Goal: Communication & Community: Participate in discussion

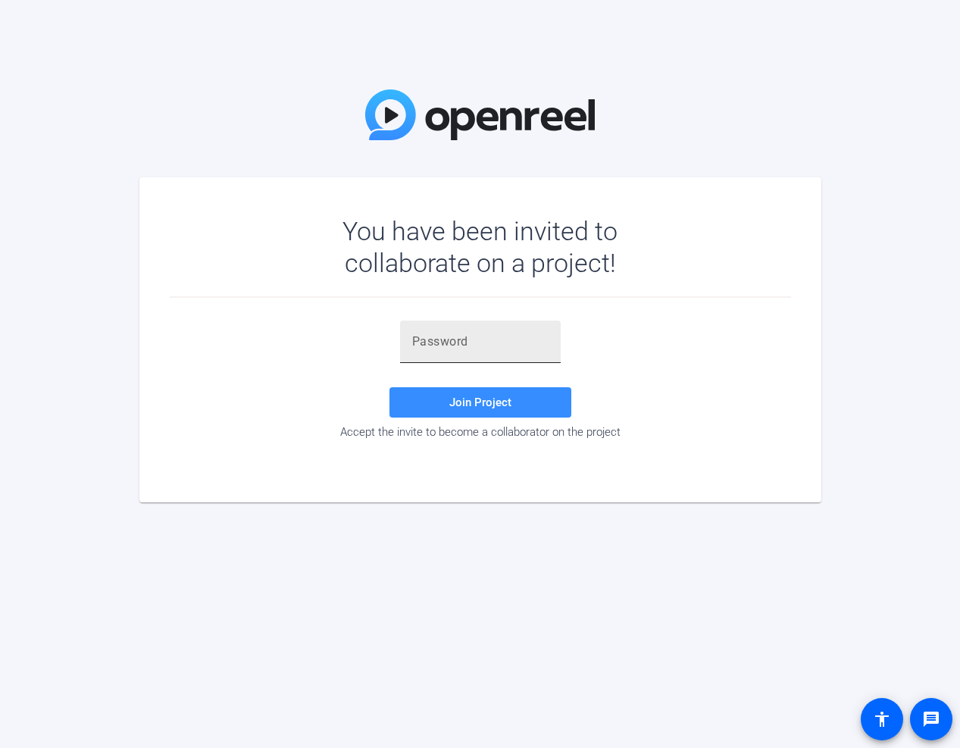
click at [478, 345] on input "text" at bounding box center [480, 342] width 136 height 18
paste input "&kKt9{"
type input "&kKt9{"
click at [470, 405] on span "Join Project" at bounding box center [480, 402] width 62 height 14
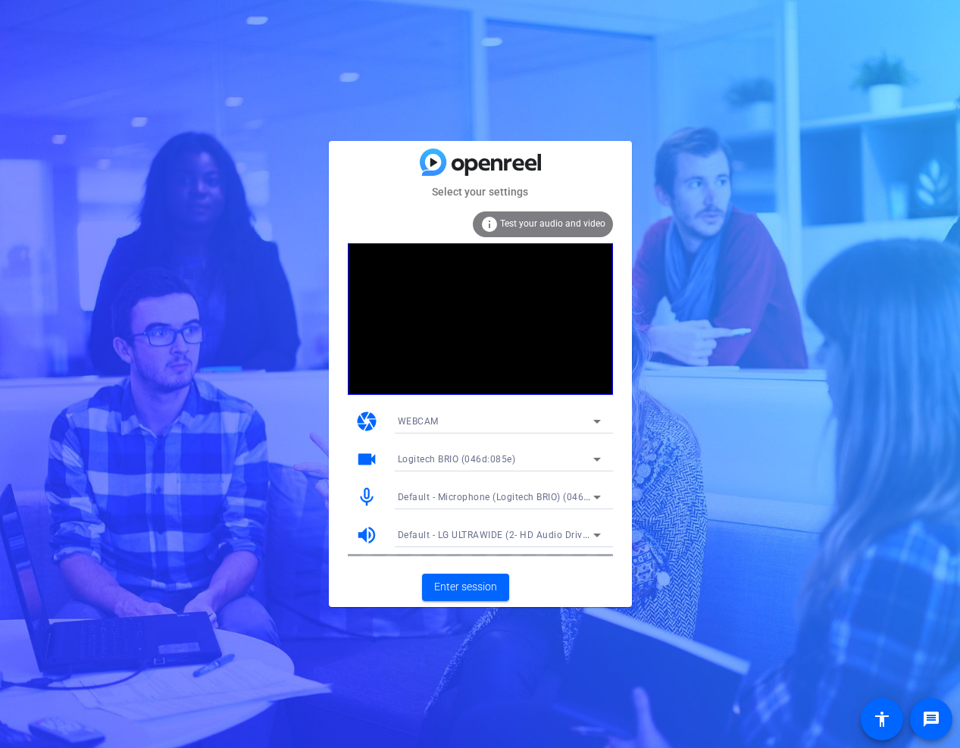
click at [440, 429] on div "WEBCAM" at bounding box center [495, 420] width 195 height 19
click at [195, 545] on div at bounding box center [480, 374] width 960 height 748
click at [462, 586] on span "Enter session" at bounding box center [465, 587] width 63 height 16
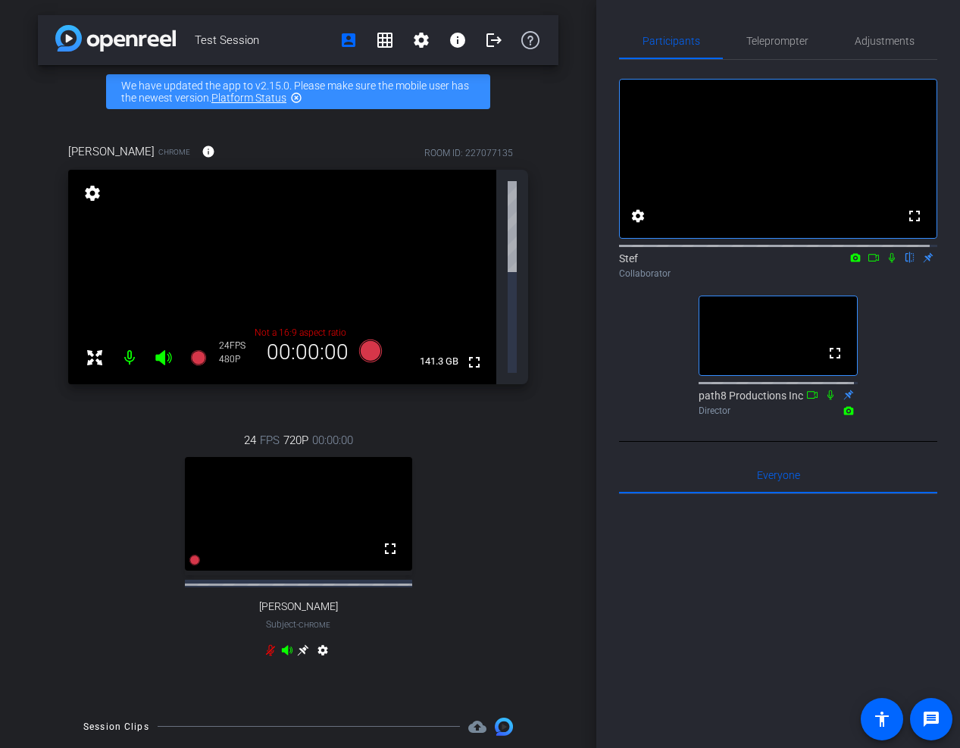
click at [63, 404] on div "Wally Chrome info ROOM ID: 227077135 fullscreen settings 141.3 GB Not a 16:9 as…" at bounding box center [298, 410] width 520 height 584
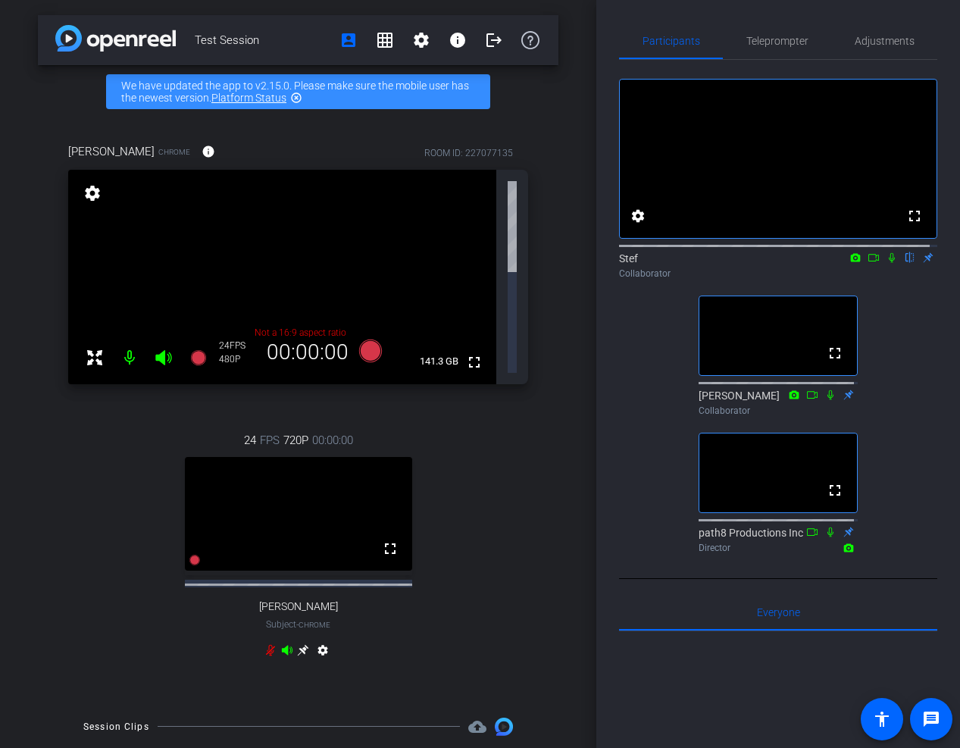
click at [113, 465] on div "24 FPS 720P 00:00:00 fullscreen Riley Subject - Chrome settings" at bounding box center [298, 547] width 460 height 280
click at [900, 303] on div "fullscreen settings Stef flip Collaborator fullscreen Roy Collaborator fullscre…" at bounding box center [778, 309] width 318 height 499
click at [893, 370] on div "fullscreen settings Stef flip Collaborator fullscreen Roy Collaborator fullscre…" at bounding box center [778, 309] width 318 height 499
click at [645, 468] on div "fullscreen settings Stef flip Collaborator fullscreen Roy Collaborator fullscre…" at bounding box center [778, 309] width 318 height 499
click at [107, 407] on div "24 FPS 720P 00:00:00 fullscreen Riley Subject - Chrome settings" at bounding box center [298, 547] width 460 height 280
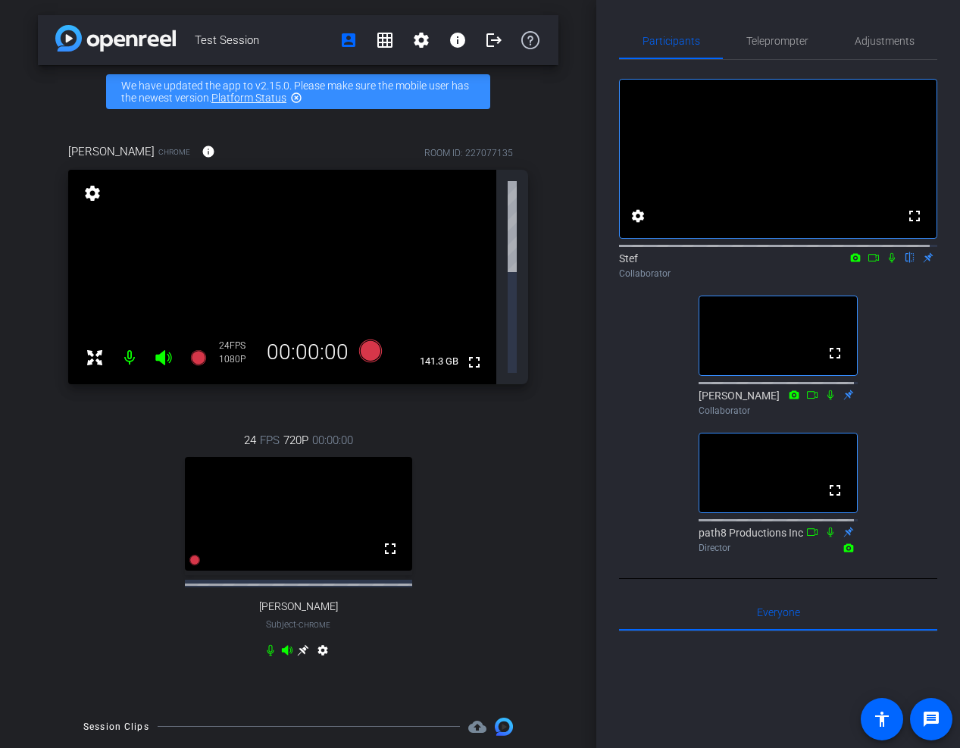
click at [628, 491] on div "fullscreen settings Stef flip Collaborator fullscreen Roy Collaborator fullscre…" at bounding box center [778, 309] width 318 height 499
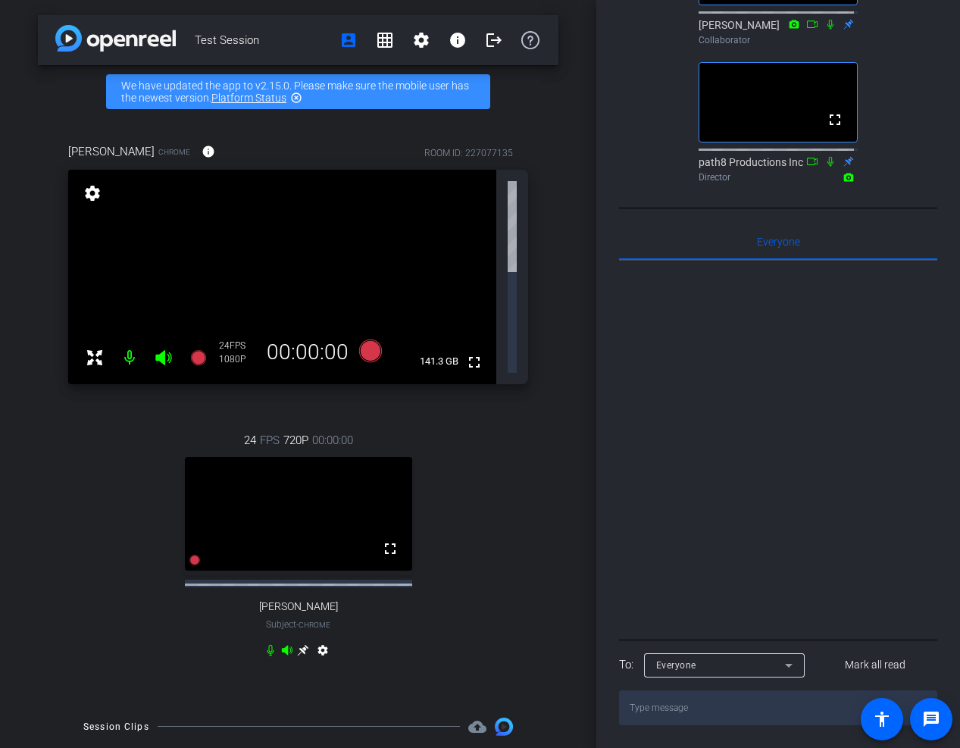
scroll to position [455, 0]
click at [667, 719] on textarea at bounding box center [778, 707] width 318 height 35
type textarea "HI - anyone on video or talking?"
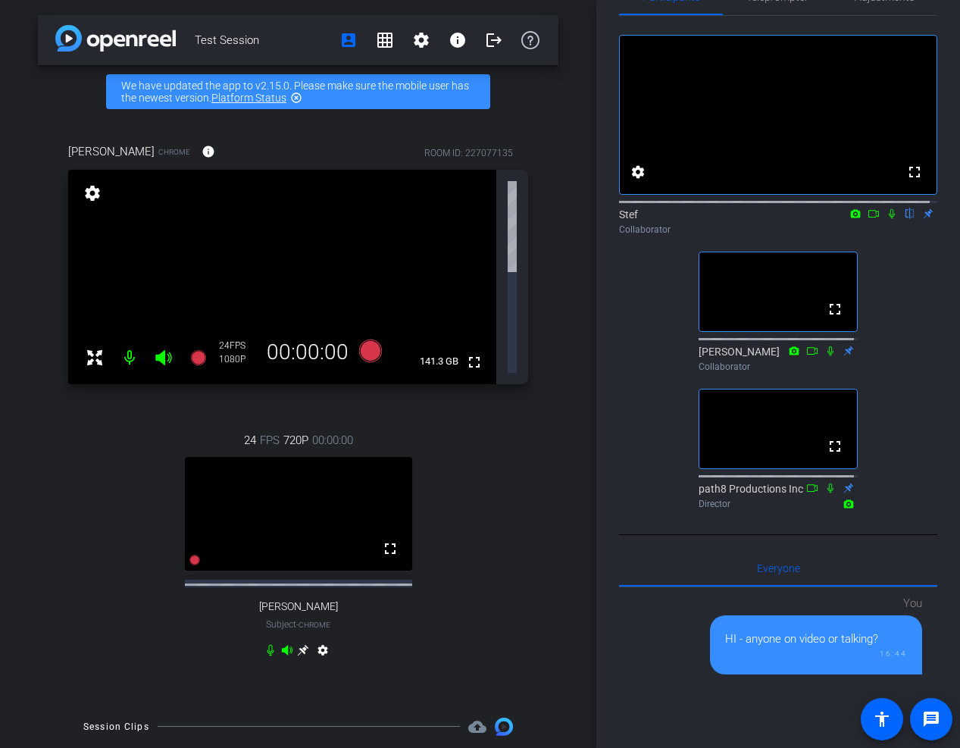
scroll to position [0, 0]
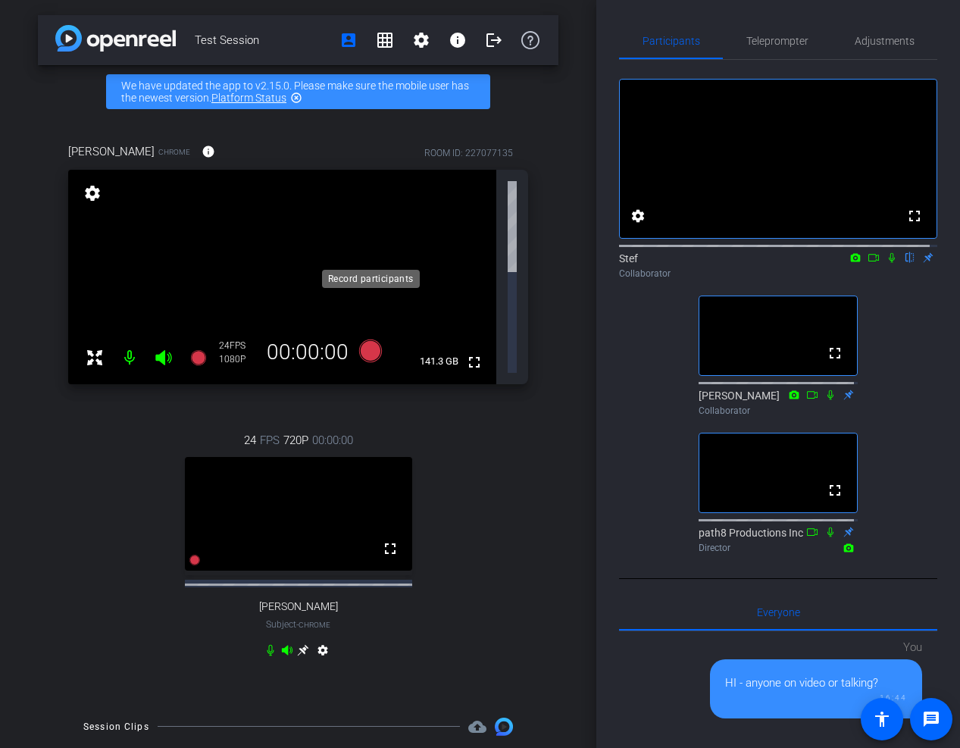
click at [364, 339] on icon at bounding box center [369, 350] width 23 height 23
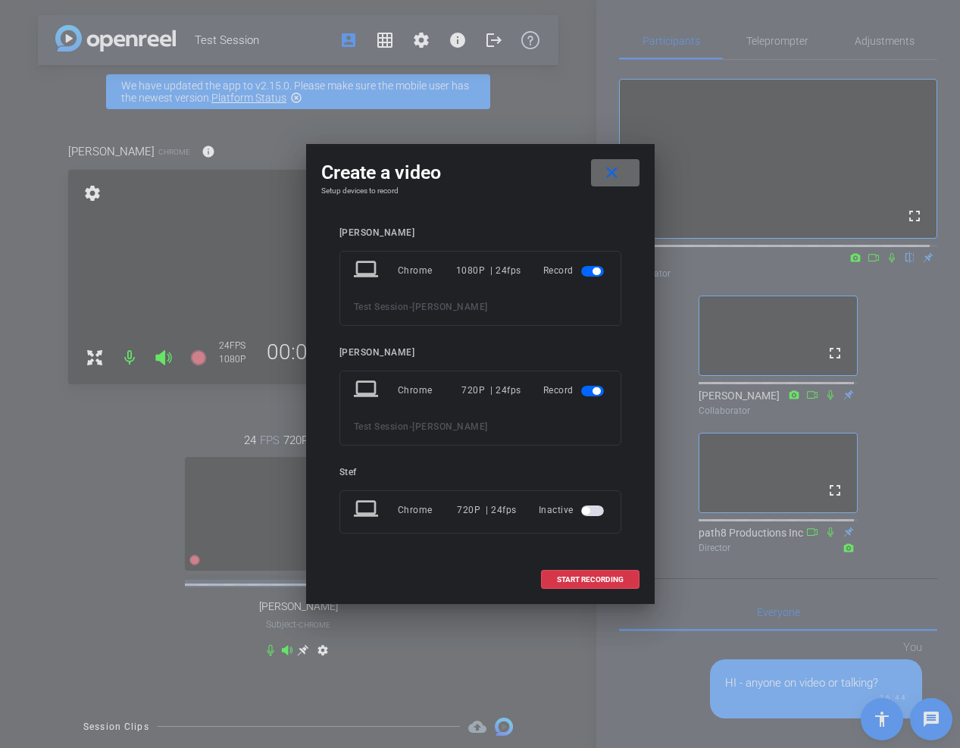
click at [622, 171] on span at bounding box center [615, 173] width 48 height 36
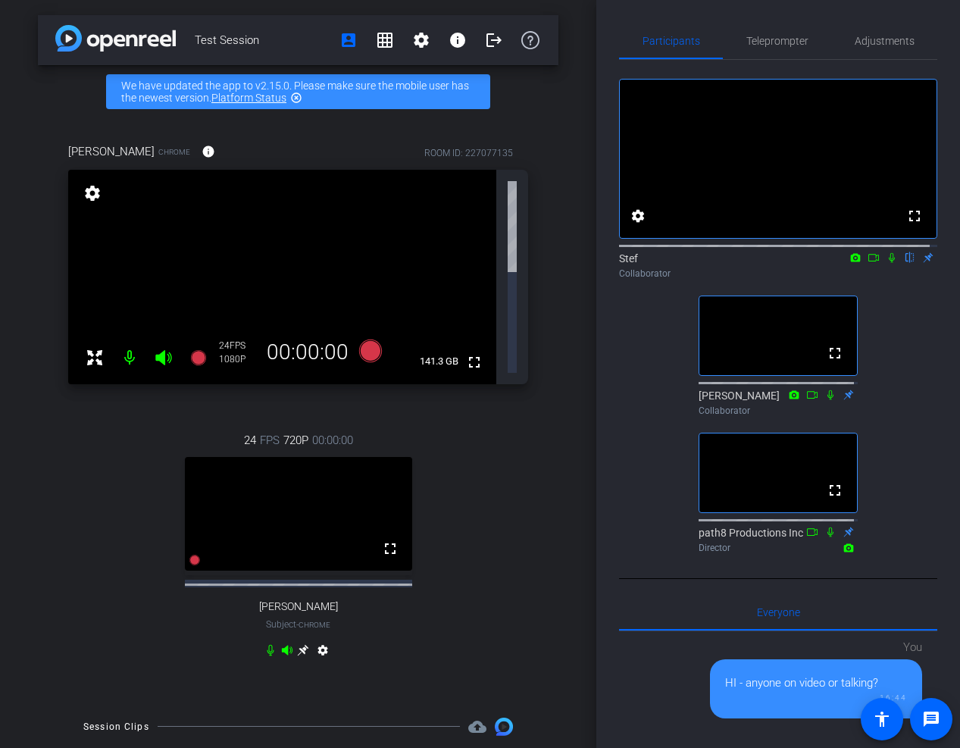
drag, startPoint x: 479, startPoint y: 324, endPoint x: 471, endPoint y: 332, distance: 10.7
click at [479, 407] on div "24 FPS 720P 00:00:00 fullscreen Riley Subject - Chrome settings" at bounding box center [298, 547] width 460 height 280
click at [50, 567] on div "Wally Chrome info ROOM ID: 227077135 fullscreen settings 141.3 GB 24 FPS 1080P …" at bounding box center [298, 410] width 520 height 584
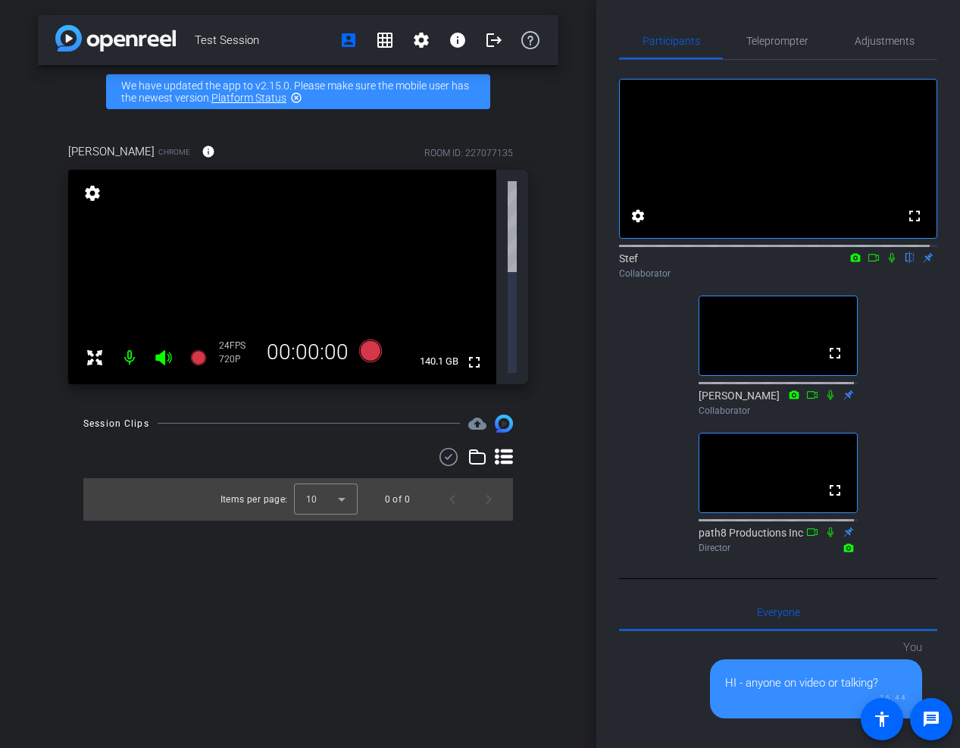
click at [142, 469] on div "Test Session account_box grid_on settings info logout We have updated the app t…" at bounding box center [298, 374] width 596 height 748
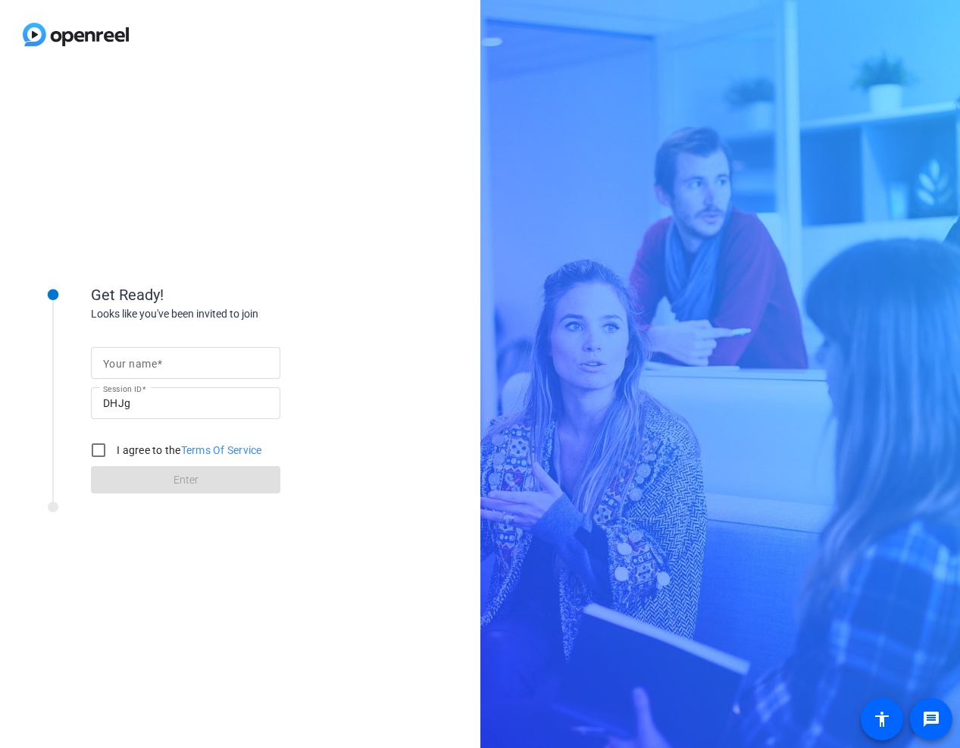
click at [157, 358] on span at bounding box center [159, 364] width 5 height 12
click at [157, 358] on input "Your name" at bounding box center [185, 363] width 165 height 18
type input "[PERSON_NAME]"
click at [92, 445] on input "I agree to the Terms Of Service" at bounding box center [98, 450] width 30 height 30
checkbox input "true"
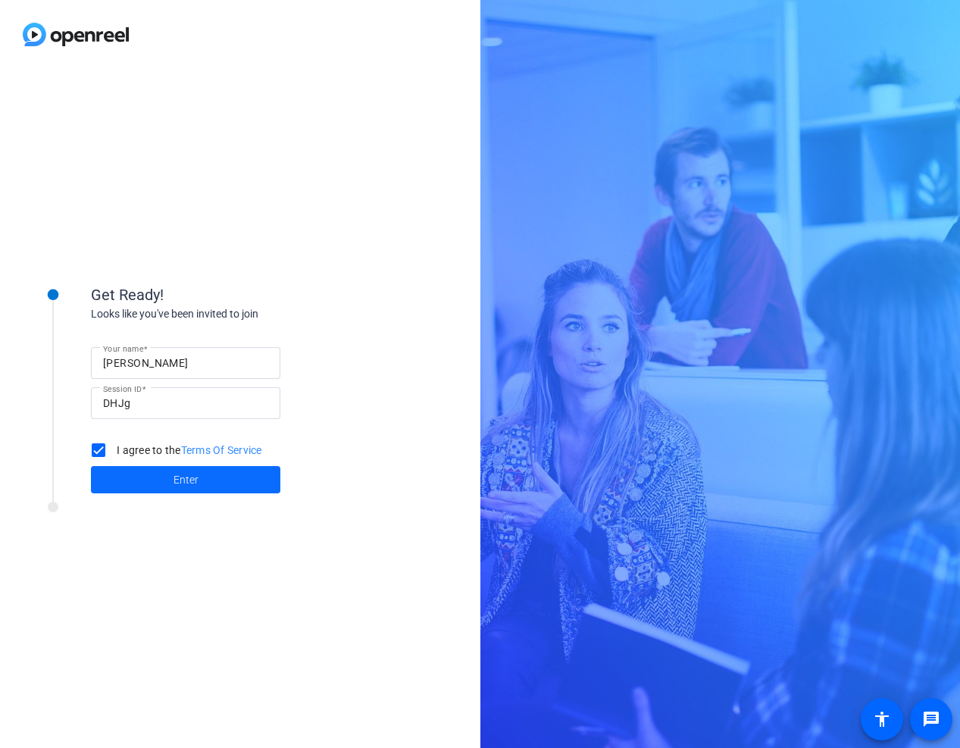
click at [124, 483] on span at bounding box center [185, 479] width 189 height 36
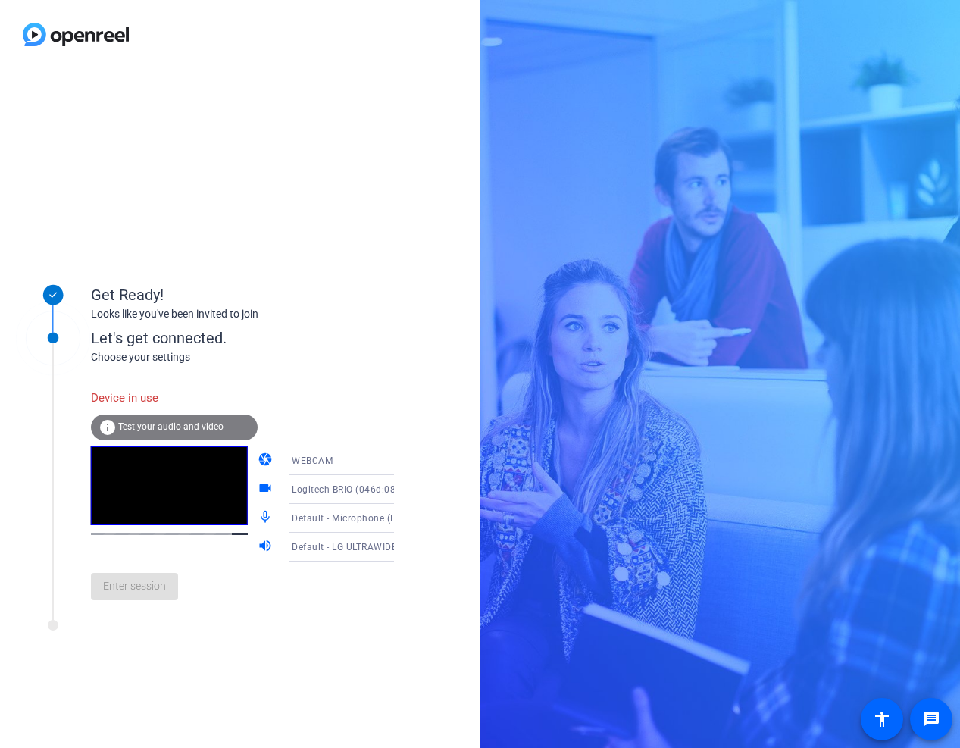
click at [197, 369] on div "Device in use info Test your audio and video camera WEBCAM videocam Logitech BR…" at bounding box center [258, 488] width 334 height 246
click at [141, 375] on div "Device in use info Test your audio and video camera WEBCAM videocam Logitech BR…" at bounding box center [258, 488] width 334 height 246
click at [117, 604] on div "Enter session" at bounding box center [258, 586] width 334 height 50
drag, startPoint x: 334, startPoint y: 629, endPoint x: 326, endPoint y: 558, distance: 71.6
click at [333, 560] on div "Get Ready! Looks like you've been invited to join Let's get connected. Choose y…" at bounding box center [204, 408] width 379 height 303
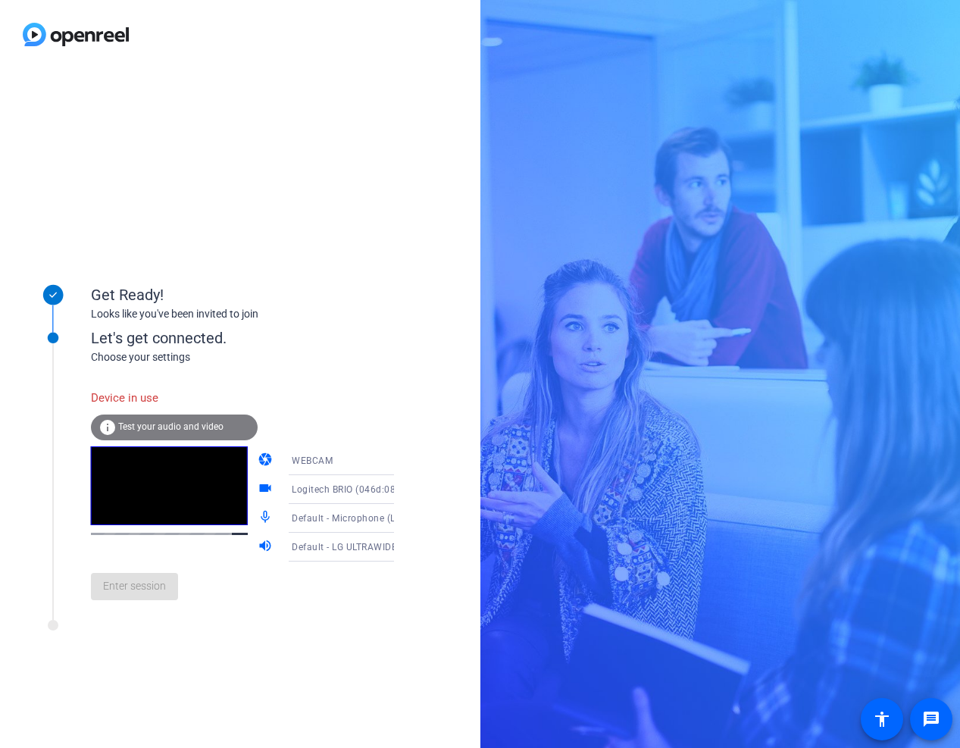
click at [320, 439] on div "Device in use info Test your audio and video camera WEBCAM videocam Logitech BR…" at bounding box center [258, 497] width 334 height 230
click at [315, 457] on span "WEBCAM" at bounding box center [312, 460] width 41 height 11
click at [289, 496] on span "WEBCAM" at bounding box center [290, 490] width 40 height 18
click at [315, 486] on span "Logitech BRIO (046d:085e)" at bounding box center [351, 489] width 118 height 12
click at [315, 486] on div at bounding box center [480, 374] width 960 height 748
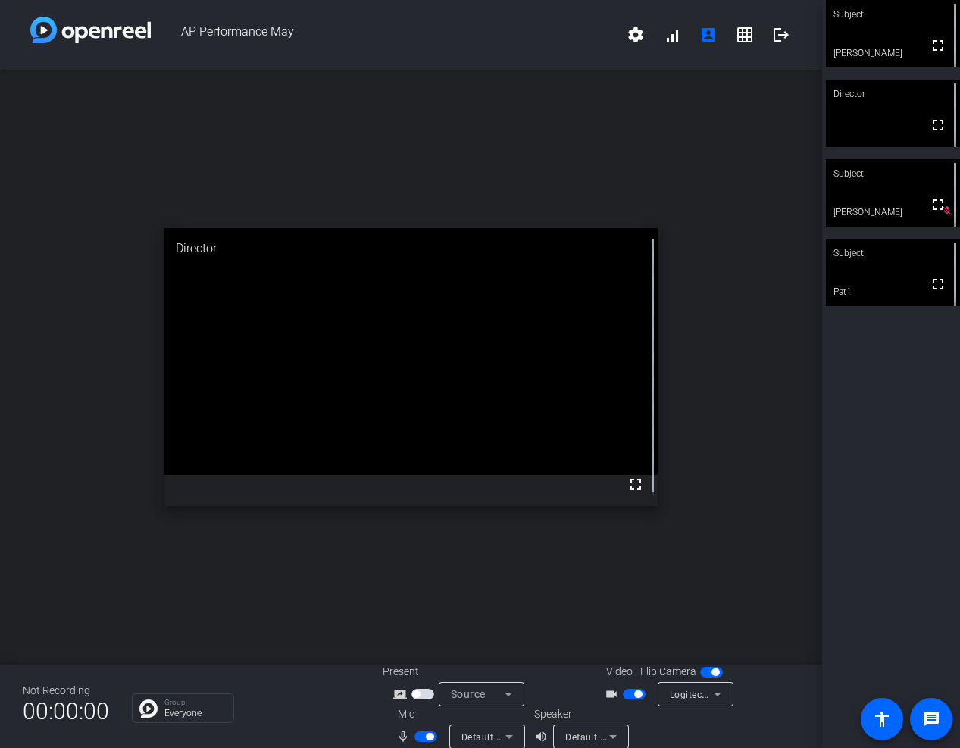
click at [897, 389] on div "Subject fullscreen Stefanie Director fullscreen Subject fullscreen Riley mic_of…" at bounding box center [891, 374] width 138 height 748
click at [895, 485] on div "Subject fullscreen Stefanie Director fullscreen Subject fullscreen Riley mic_of…" at bounding box center [891, 374] width 138 height 748
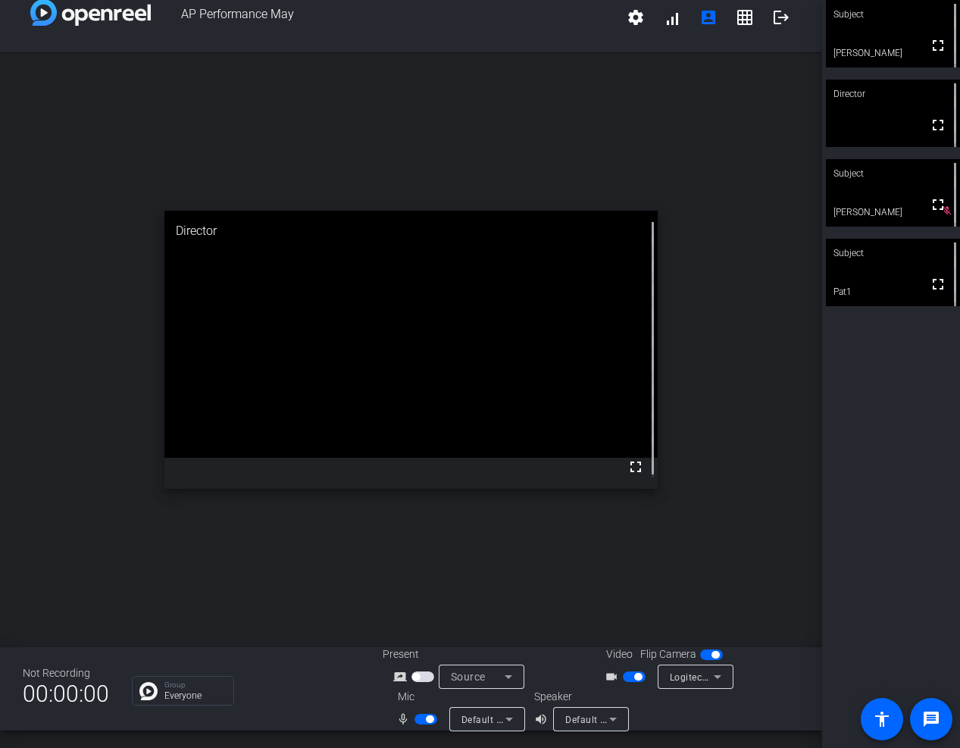
click at [883, 366] on div "Subject fullscreen Stefanie Director fullscreen Subject fullscreen Riley mic_of…" at bounding box center [891, 374] width 138 height 748
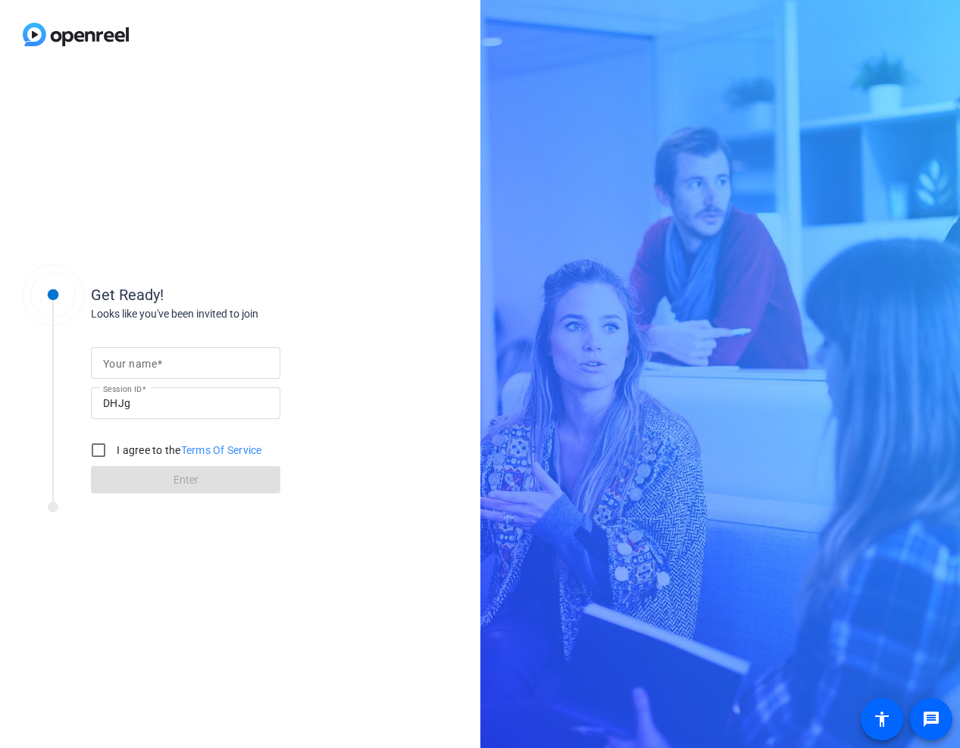
click at [198, 359] on input "Your name" at bounding box center [185, 363] width 165 height 18
type input "Stef"
click at [95, 444] on input "I agree to the Terms Of Service" at bounding box center [98, 450] width 30 height 30
checkbox input "true"
click at [171, 488] on span at bounding box center [185, 479] width 189 height 36
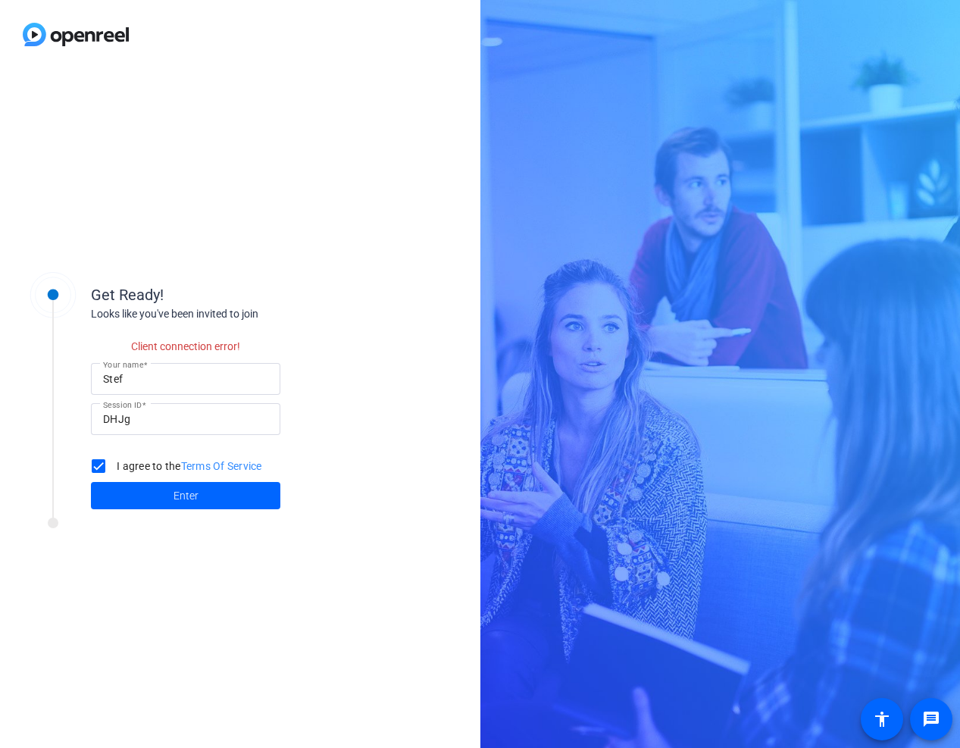
click at [205, 380] on input "Stef" at bounding box center [185, 379] width 165 height 18
type input "[PERSON_NAME]"
click at [210, 484] on span at bounding box center [185, 495] width 189 height 36
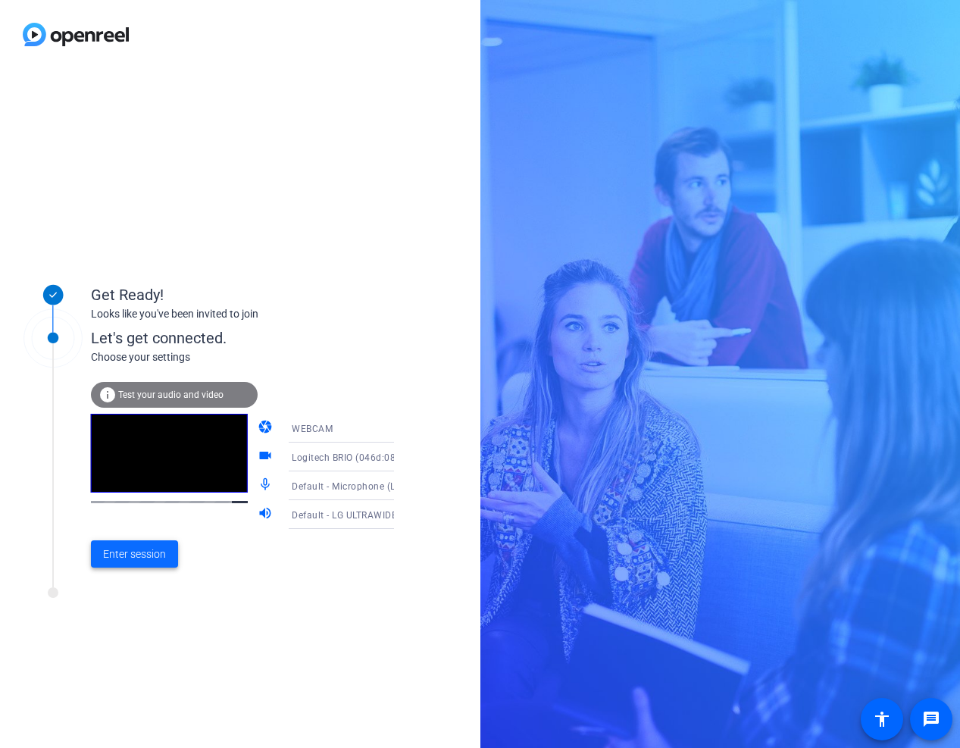
click at [137, 552] on span "Enter session" at bounding box center [134, 554] width 63 height 16
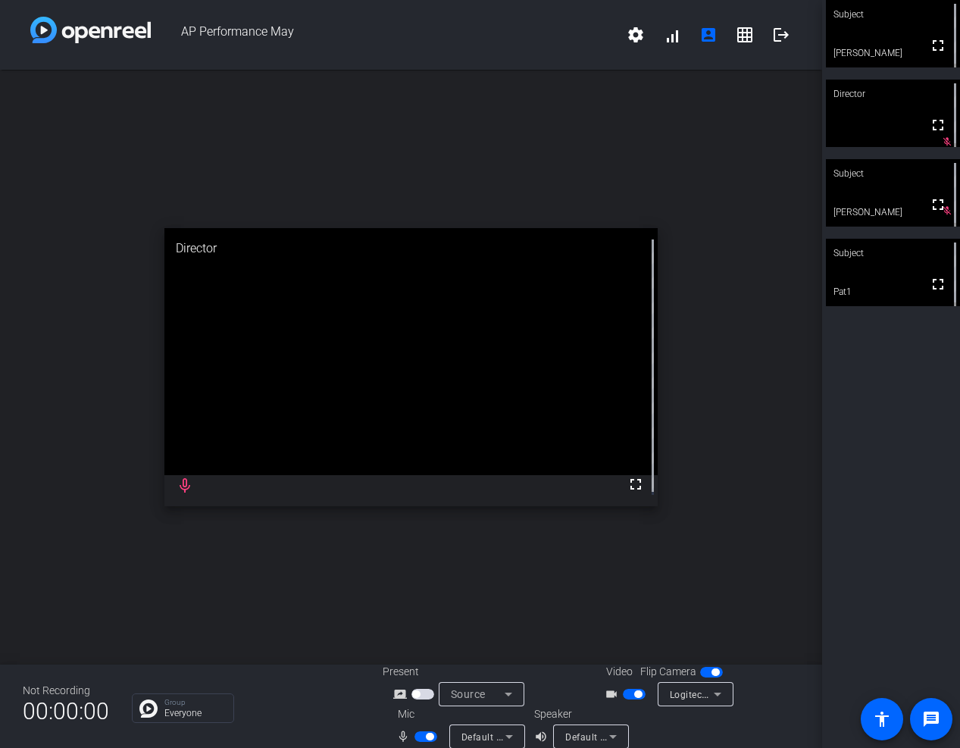
click at [33, 532] on div "open_in_new Director fullscreen mic_none" at bounding box center [411, 367] width 822 height 595
click at [34, 575] on div "open_in_new Director fullscreen mic_none" at bounding box center [411, 367] width 822 height 595
click at [33, 573] on div "open_in_new Director fullscreen mic_none" at bounding box center [411, 367] width 822 height 595
click at [8, 562] on div "open_in_new Director fullscreen mic_none" at bounding box center [411, 367] width 822 height 595
click at [889, 470] on div "Subject fullscreen [PERSON_NAME] Director fullscreen mic_off_outline Subject fu…" at bounding box center [891, 374] width 138 height 748
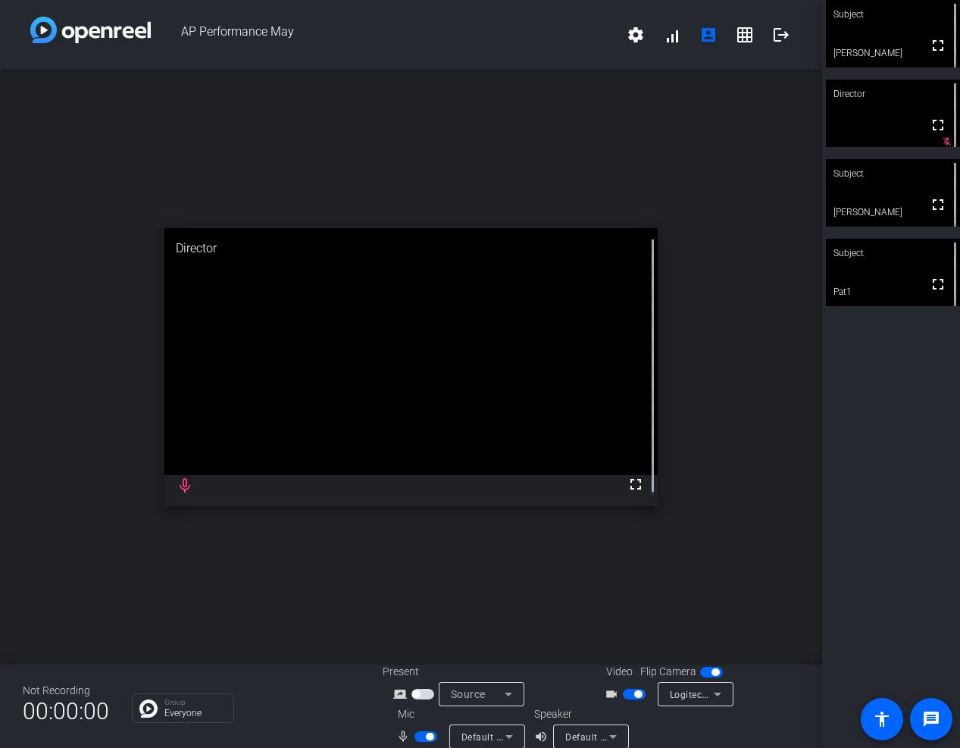
click at [862, 376] on div "Subject fullscreen [PERSON_NAME] Director fullscreen mic_off_outline Subject fu…" at bounding box center [891, 374] width 138 height 748
drag, startPoint x: 912, startPoint y: 418, endPoint x: 894, endPoint y: 418, distance: 18.2
click at [911, 418] on div "Subject fullscreen [PERSON_NAME] Director fullscreen mic_off_outline Subject fu…" at bounding box center [891, 374] width 138 height 748
click at [852, 472] on div "Subject fullscreen [PERSON_NAME] Director fullscreen Subject fullscreen [PERSON…" at bounding box center [891, 374] width 138 height 748
click at [944, 449] on div "Subject fullscreen [PERSON_NAME] Director fullscreen Subject fullscreen [PERSON…" at bounding box center [891, 374] width 138 height 748
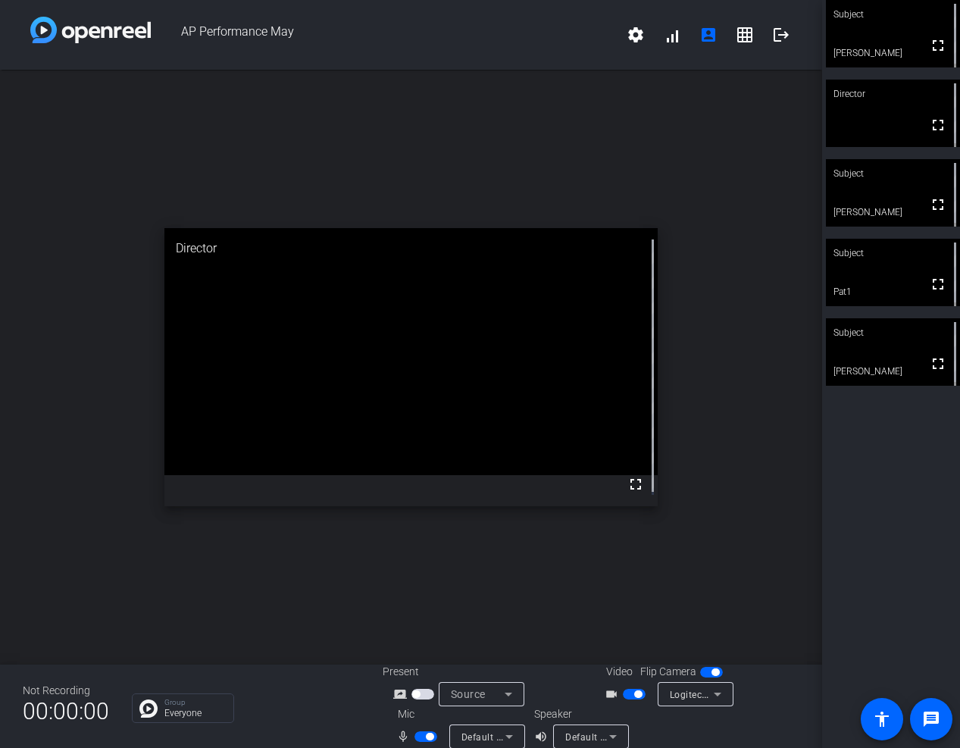
click at [870, 459] on div "Subject fullscreen [PERSON_NAME] Director fullscreen Subject fullscreen [PERSON…" at bounding box center [891, 374] width 138 height 748
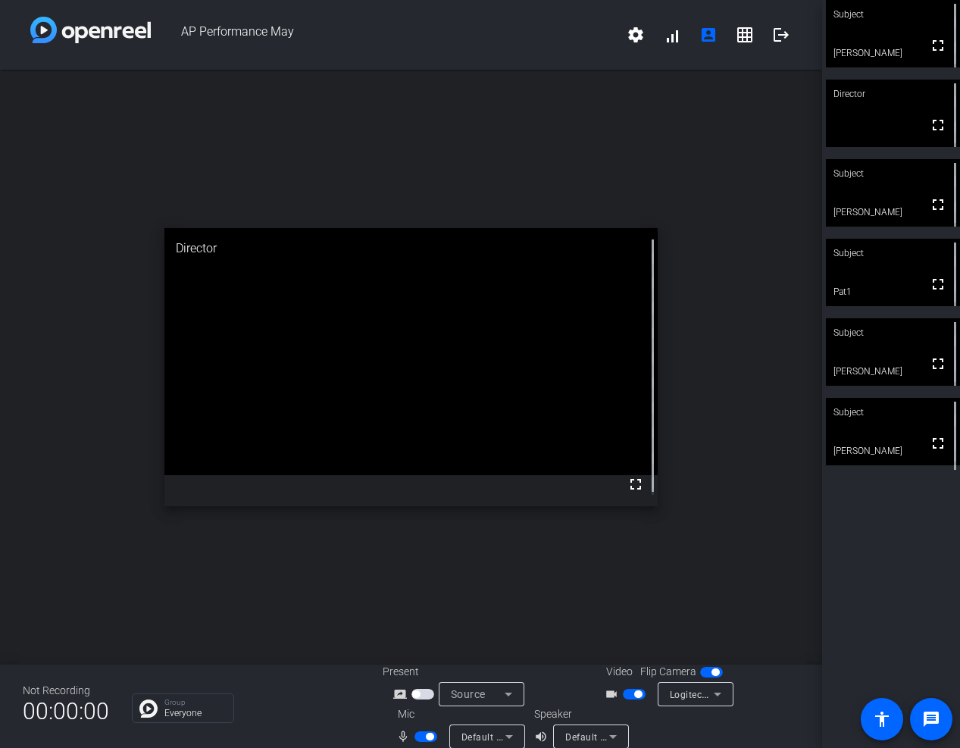
click at [851, 564] on div "Subject fullscreen [PERSON_NAME] Director fullscreen Subject fullscreen [PERSON…" at bounding box center [891, 374] width 138 height 748
click at [899, 552] on div "Subject fullscreen [PERSON_NAME] Director fullscreen Subject fullscreen [PERSON…" at bounding box center [891, 374] width 138 height 748
click at [905, 542] on div "Subject fullscreen [PERSON_NAME] Director fullscreen Subject fullscreen [PERSON…" at bounding box center [891, 374] width 138 height 748
click at [902, 589] on div "Subject fullscreen [PERSON_NAME] Director fullscreen Subject fullscreen [PERSON…" at bounding box center [891, 374] width 138 height 748
click at [879, 521] on div "Subject fullscreen [PERSON_NAME] Director fullscreen Subject fullscreen [PERSON…" at bounding box center [891, 374] width 138 height 748
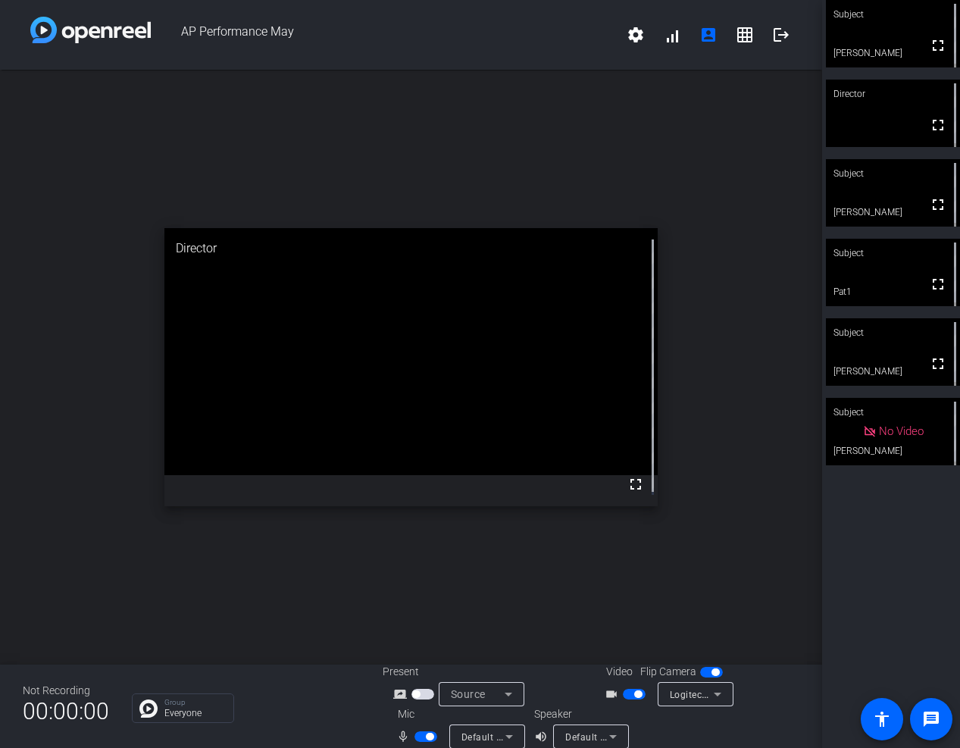
click at [862, 573] on div "Subject fullscreen [PERSON_NAME] Director fullscreen Subject fullscreen [PERSON…" at bounding box center [891, 374] width 138 height 748
click at [880, 585] on div "Subject fullscreen [PERSON_NAME] Director fullscreen Subject fullscreen [PERSON…" at bounding box center [891, 374] width 138 height 748
click at [877, 541] on div "Subject fullscreen [PERSON_NAME] Director fullscreen Subject fullscreen [PERSON…" at bounding box center [891, 374] width 138 height 748
click at [868, 538] on div "Subject fullscreen [PERSON_NAME] Director fullscreen Subject fullscreen [PERSON…" at bounding box center [891, 374] width 138 height 748
click at [912, 542] on div "Subject fullscreen [PERSON_NAME] Director fullscreen Subject fullscreen [PERSON…" at bounding box center [891, 374] width 138 height 748
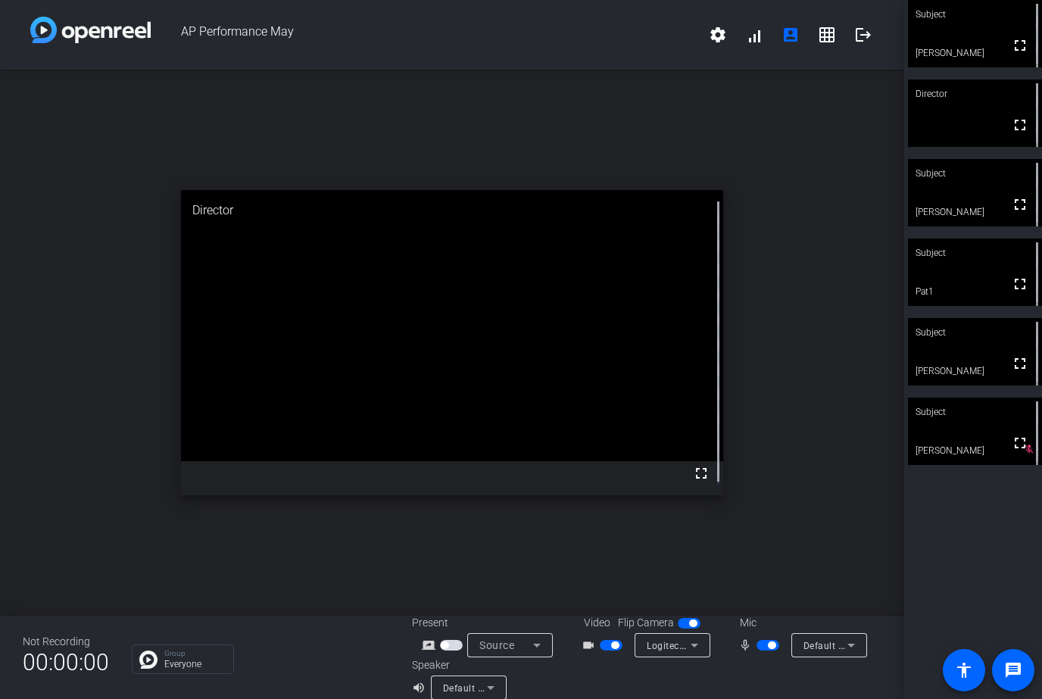
click at [959, 518] on div "Subject fullscreen [PERSON_NAME] Director fullscreen Subject fullscreen [PERSON…" at bounding box center [973, 349] width 138 height 699
click at [959, 511] on div "Subject fullscreen [PERSON_NAME] Director fullscreen Subject fullscreen [PERSON…" at bounding box center [973, 349] width 138 height 699
click at [959, 443] on mat-icon "fullscreen" at bounding box center [1020, 443] width 18 height 18
click at [959, 523] on div "Subject fullscreen [PERSON_NAME] Director fullscreen Subject fullscreen [PERSON…" at bounding box center [973, 349] width 138 height 699
click at [957, 520] on div "Subject fullscreen [PERSON_NAME] Director fullscreen Subject fullscreen [PERSON…" at bounding box center [973, 349] width 138 height 699
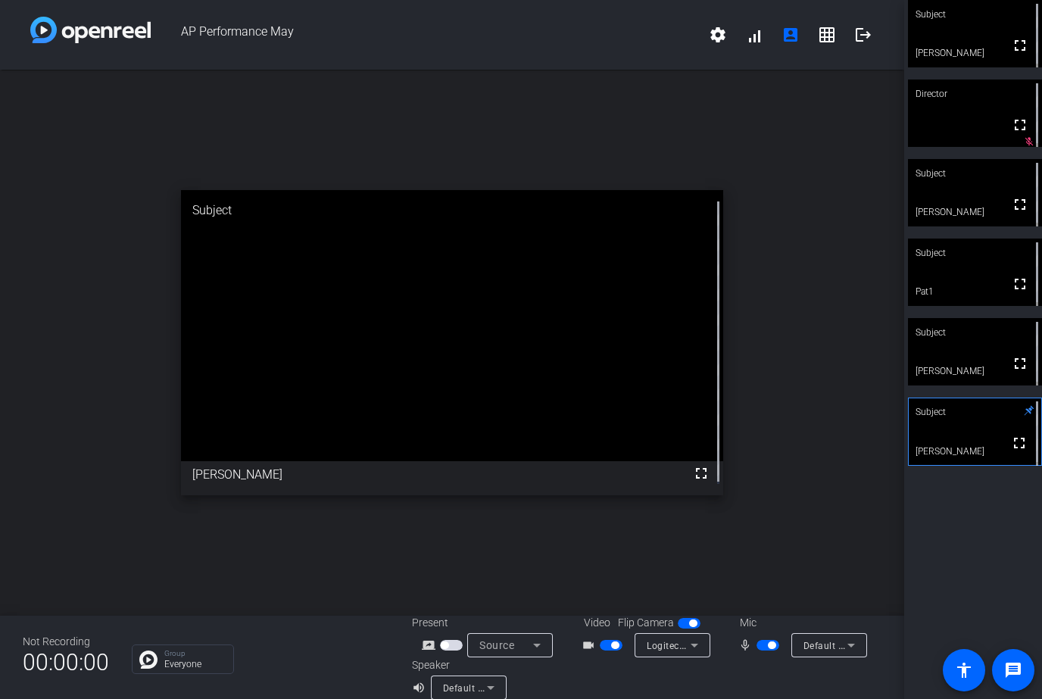
click at [959, 536] on div "Subject fullscreen [PERSON_NAME] Director fullscreen mic_off_outline Subject fu…" at bounding box center [973, 349] width 138 height 699
click at [959, 524] on div "Subject fullscreen [PERSON_NAME] Director fullscreen mic_off_outline Subject fu…" at bounding box center [973, 349] width 138 height 699
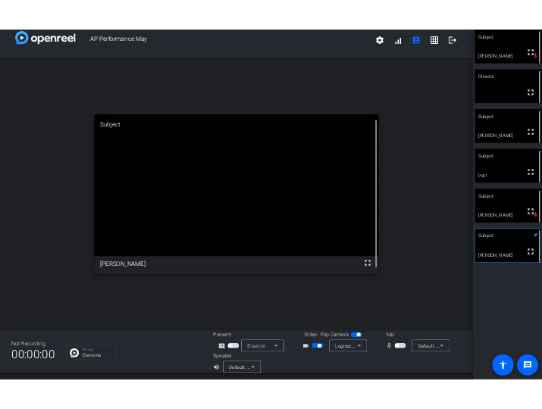
scroll to position [17, 0]
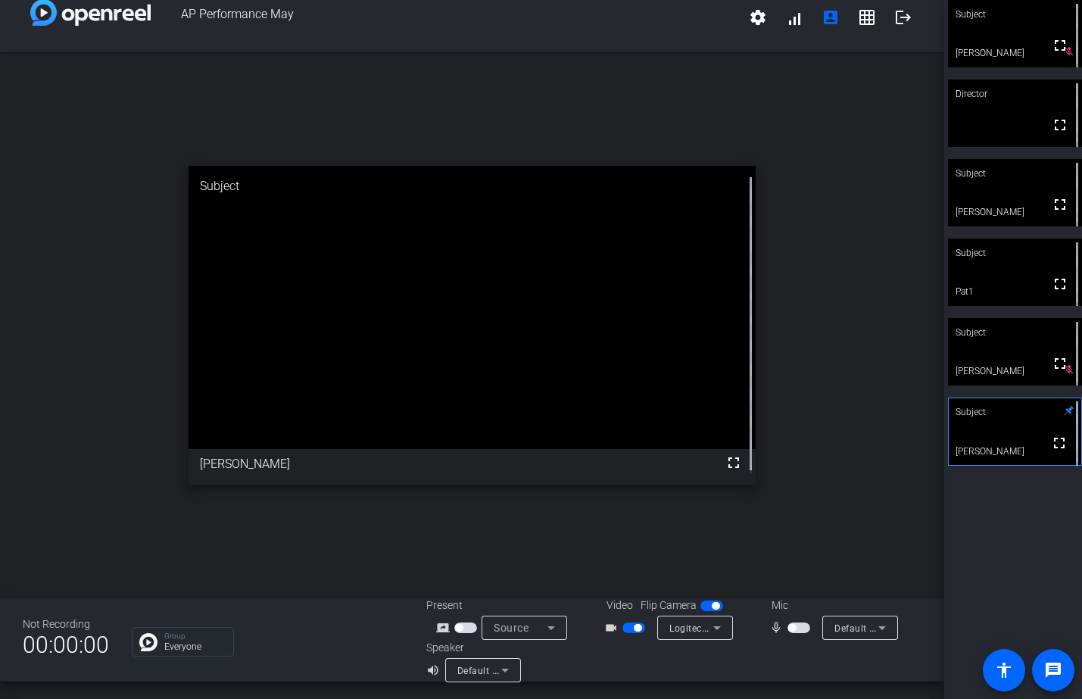
click at [959, 510] on div "Subject fullscreen [PERSON_NAME] Director fullscreen Subject fullscreen [PERSON…" at bounding box center [1014, 349] width 138 height 699
click at [959, 582] on div "Subject fullscreen [PERSON_NAME] Director fullscreen mic_off_outline Subject fu…" at bounding box center [1014, 349] width 138 height 699
click at [959, 664] on mat-icon "message" at bounding box center [1054, 670] width 18 height 18
click at [34, 511] on div "open_in_new Subject fullscreen [PERSON_NAME]" at bounding box center [472, 325] width 945 height 546
click at [912, 411] on div "open_in_new Subject fullscreen [PERSON_NAME]" at bounding box center [472, 325] width 945 height 546
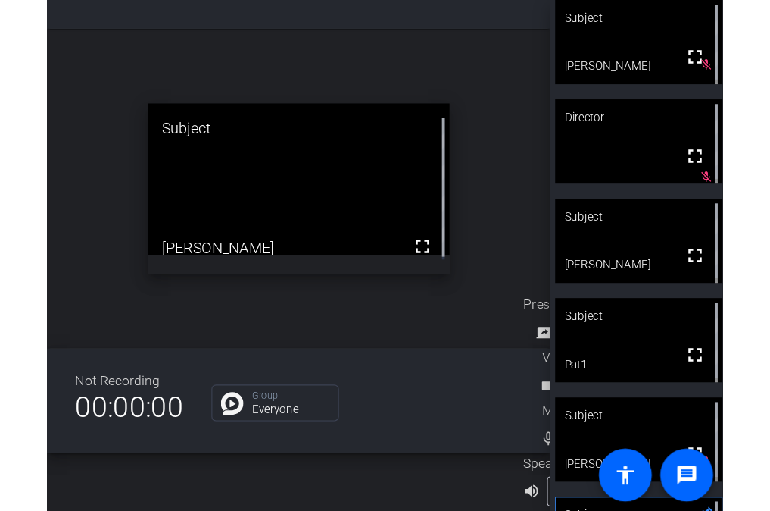
scroll to position [60, 0]
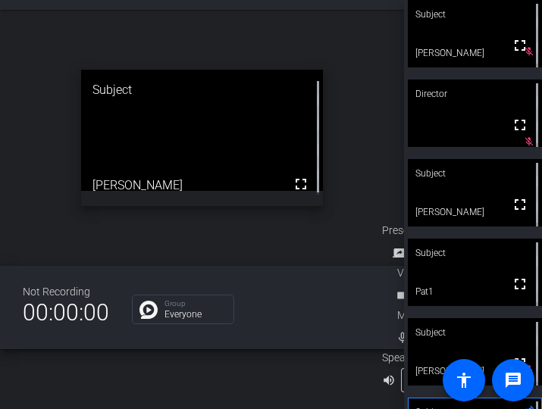
click at [222, 364] on div "AP Performance May settings signal_cellular_alt account_box grid_on logout open…" at bounding box center [202, 204] width 404 height 409
click at [43, 14] on div "open_in_new Subject fullscreen [PERSON_NAME]" at bounding box center [202, 138] width 404 height 256
click at [27, 238] on div "open_in_new Subject fullscreen [PERSON_NAME]" at bounding box center [202, 138] width 404 height 256
click at [46, 334] on div "Not Recording 00:00:00 Group Everyone Present screen_share_outline Source Video…" at bounding box center [202, 307] width 404 height 83
click at [520, 382] on mat-icon "message" at bounding box center [513, 380] width 18 height 18
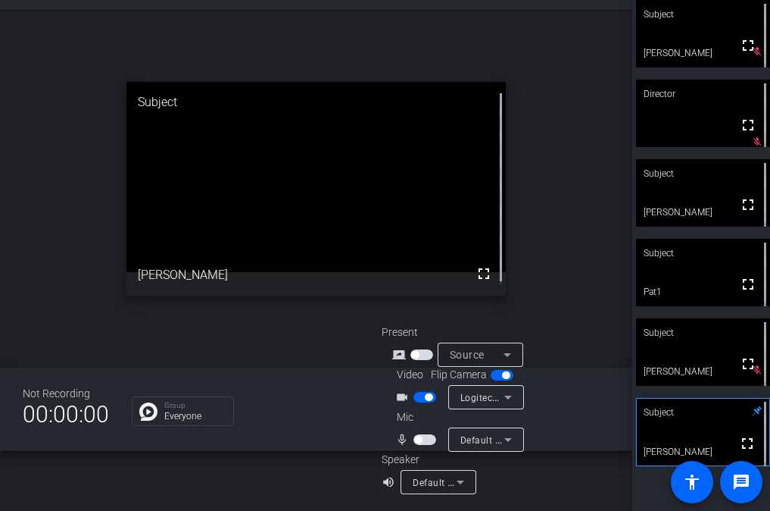
click at [419, 441] on span "button" at bounding box center [418, 440] width 8 height 8
click at [419, 441] on span "button" at bounding box center [425, 439] width 23 height 11
click at [423, 443] on span "button" at bounding box center [425, 439] width 23 height 11
click at [343, 470] on div "AP Performance May settings signal_cellular_alt account_box grid_on logout open…" at bounding box center [316, 255] width 632 height 511
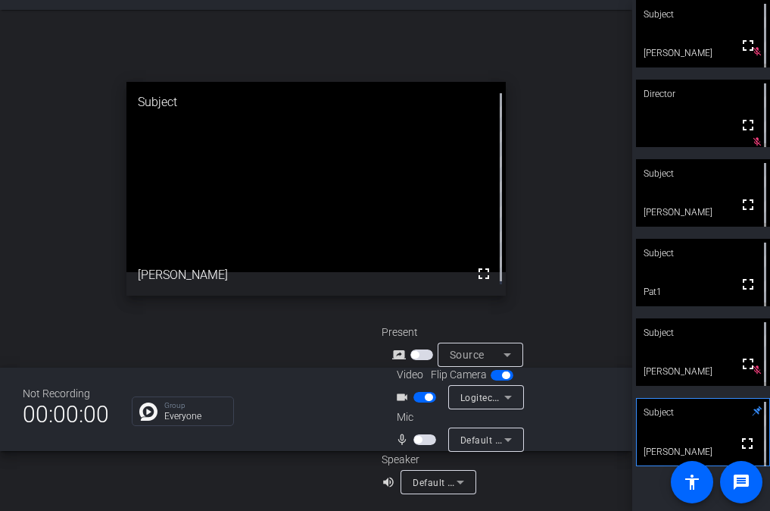
click at [426, 351] on span "button" at bounding box center [422, 354] width 23 height 11
click at [237, 475] on div "AP Performance May settings signal_cellular_alt account_box grid_on logout open…" at bounding box center [316, 255] width 632 height 511
click at [197, 448] on div "Not Recording 00:00:00 Group Everyone Present screen_share_outline Screen Shari…" at bounding box center [316, 408] width 632 height 83
drag, startPoint x: 197, startPoint y: 448, endPoint x: 158, endPoint y: 481, distance: 51.1
click at [158, 481] on div "AP Performance May settings signal_cellular_alt account_box grid_on logout open…" at bounding box center [316, 255] width 632 height 511
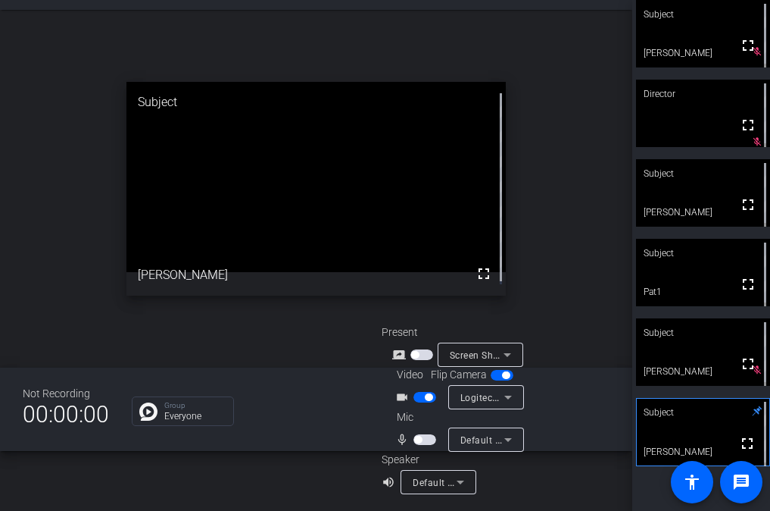
click at [280, 479] on div "AP Performance May settings signal_cellular_alt account_box grid_on logout open…" at bounding box center [316, 255] width 632 height 511
click at [247, 479] on div "AP Performance May settings signal_cellular_alt account_box grid_on logout open…" at bounding box center [316, 255] width 632 height 511
click at [209, 467] on div "AP Performance May settings signal_cellular_alt account_box grid_on logout open…" at bounding box center [316, 255] width 632 height 511
click at [419, 439] on span "button" at bounding box center [418, 440] width 8 height 8
click at [263, 472] on div "AP Performance May settings signal_cellular_alt account_box grid_on logout open…" at bounding box center [316, 255] width 632 height 511
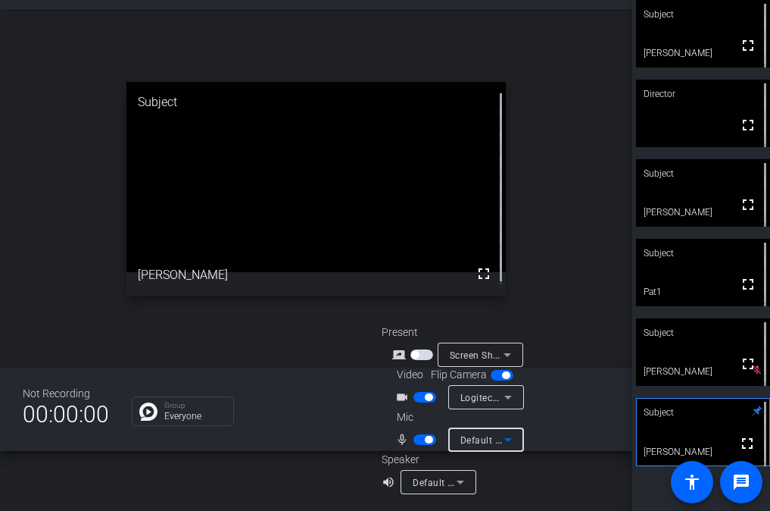
click at [504, 440] on icon at bounding box center [508, 439] width 18 height 18
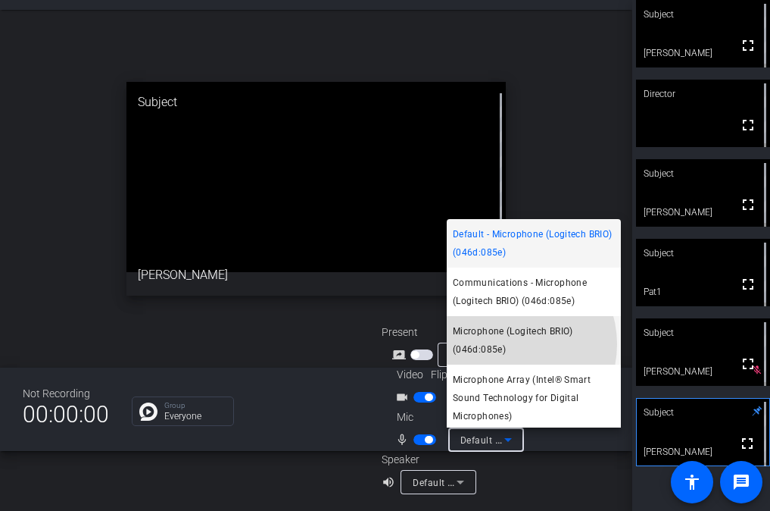
click at [508, 344] on span "Microphone (Logitech BRIO) (046d:085e)" at bounding box center [534, 340] width 162 height 36
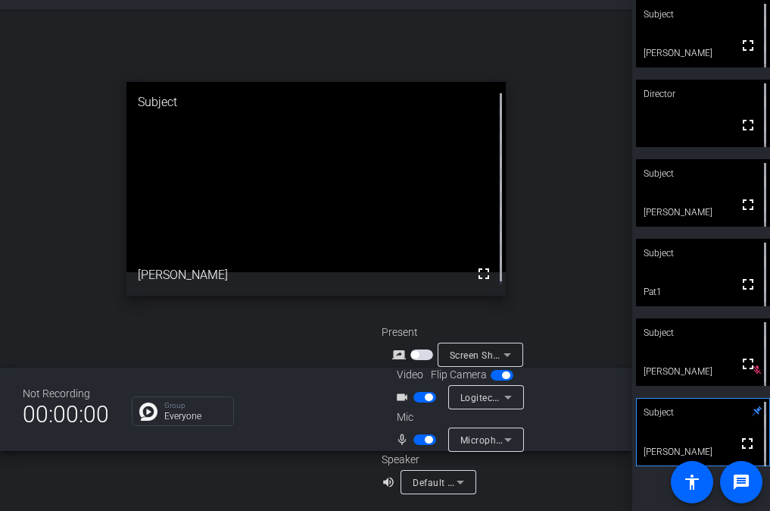
click at [255, 474] on div "AP Performance May settings signal_cellular_alt account_box grid_on logout open…" at bounding box center [316, 255] width 632 height 511
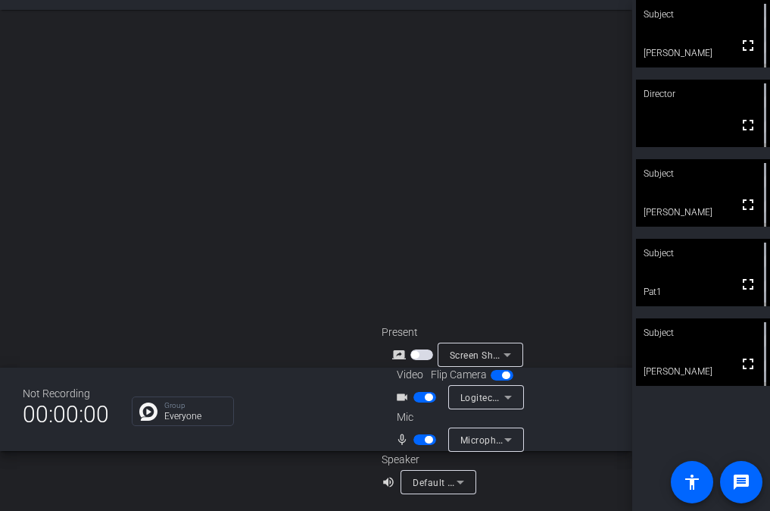
click at [386, 151] on div "open_in_new" at bounding box center [316, 189] width 632 height 358
